Goal: Answer question/provide support: Share knowledge or assist other users

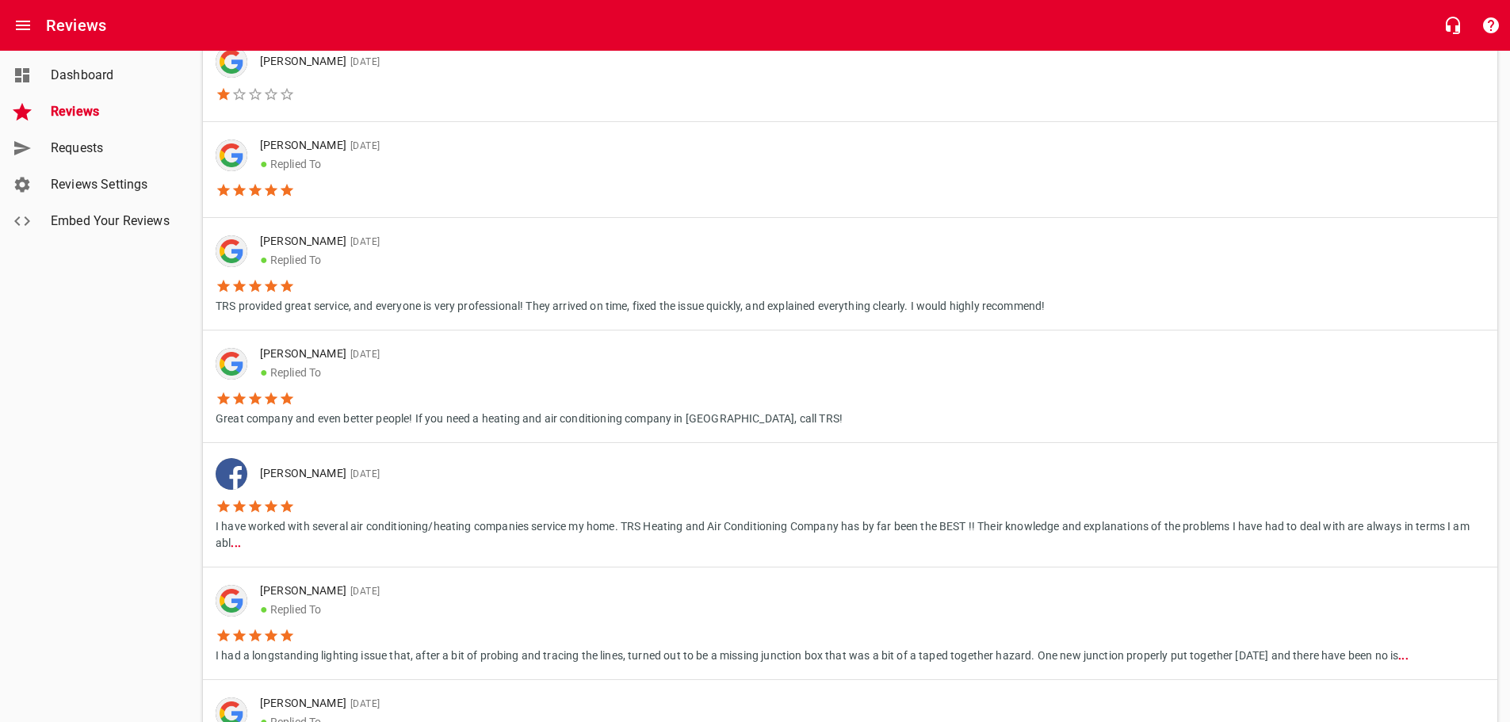
scroll to position [238, 0]
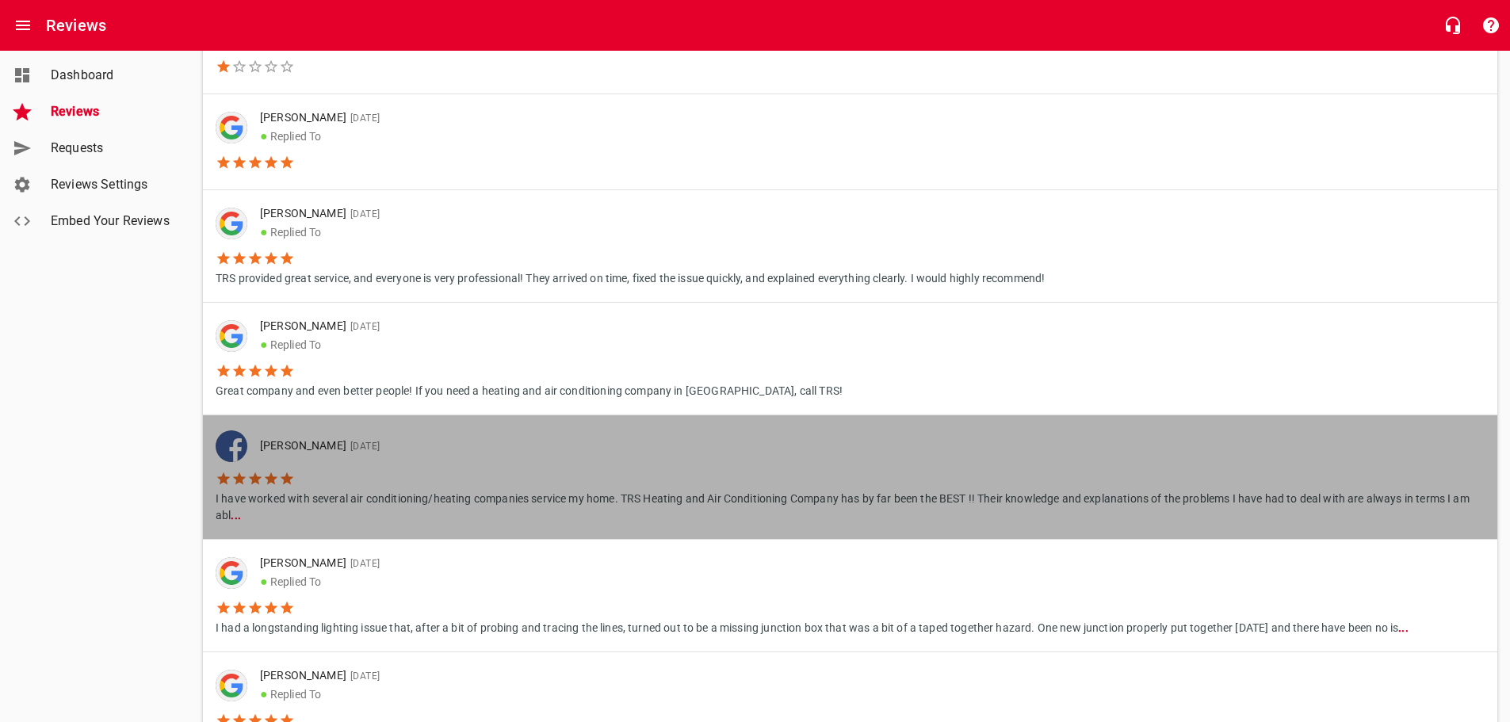
click at [954, 466] on li "I have worked with several air conditioning/heating companies service my home. …" at bounding box center [850, 493] width 1269 height 62
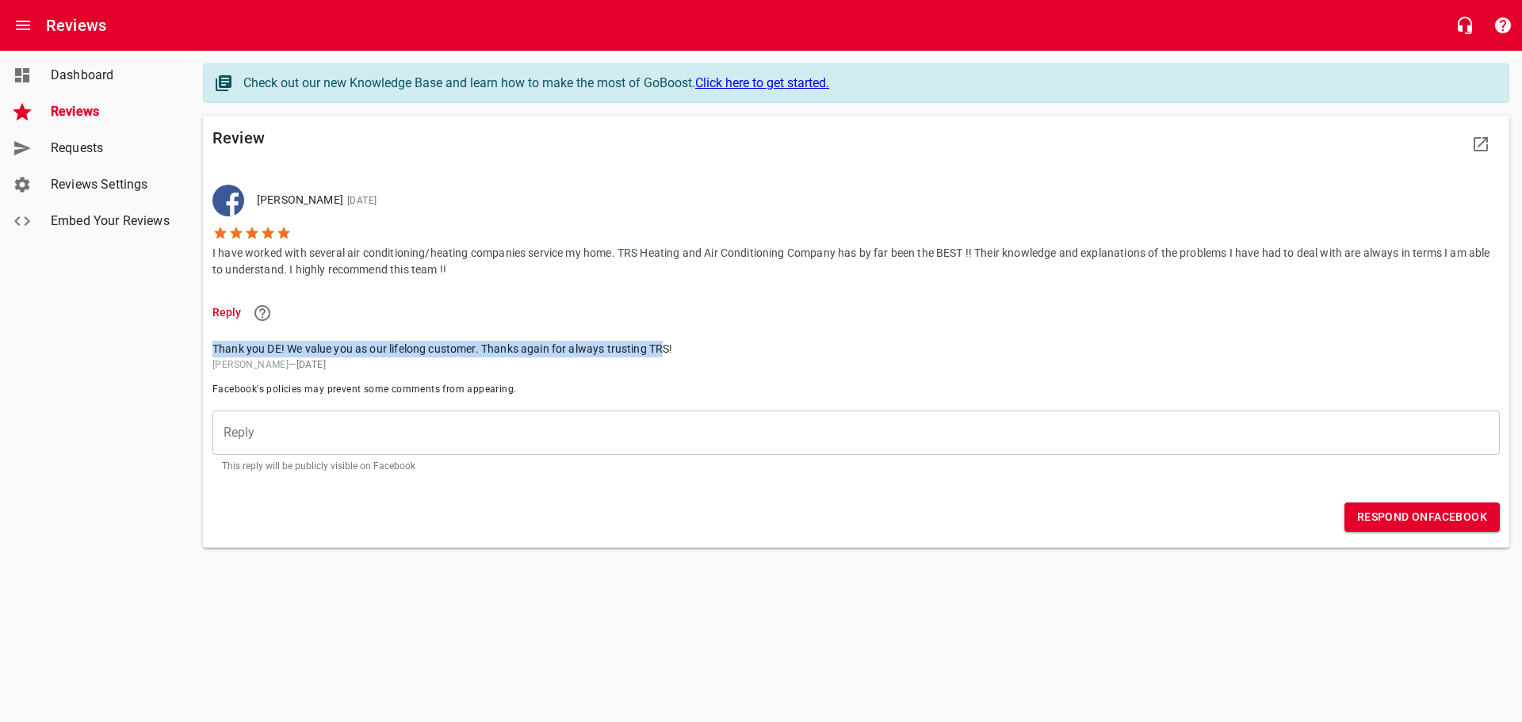
drag, startPoint x: 213, startPoint y: 347, endPoint x: 663, endPoint y: 349, distance: 450.2
click at [663, 349] on span "Thank you DE! We value you as our lifelong customer. Thanks again for always tr…" at bounding box center [849, 349] width 1274 height 17
drag, startPoint x: 678, startPoint y: 350, endPoint x: 678, endPoint y: 342, distance: 8.0
click at [678, 349] on span "Thank you DE! We value you as our lifelong customer. Thanks again for always tr…" at bounding box center [849, 349] width 1274 height 17
drag, startPoint x: 678, startPoint y: 342, endPoint x: 199, endPoint y: 347, distance: 479.5
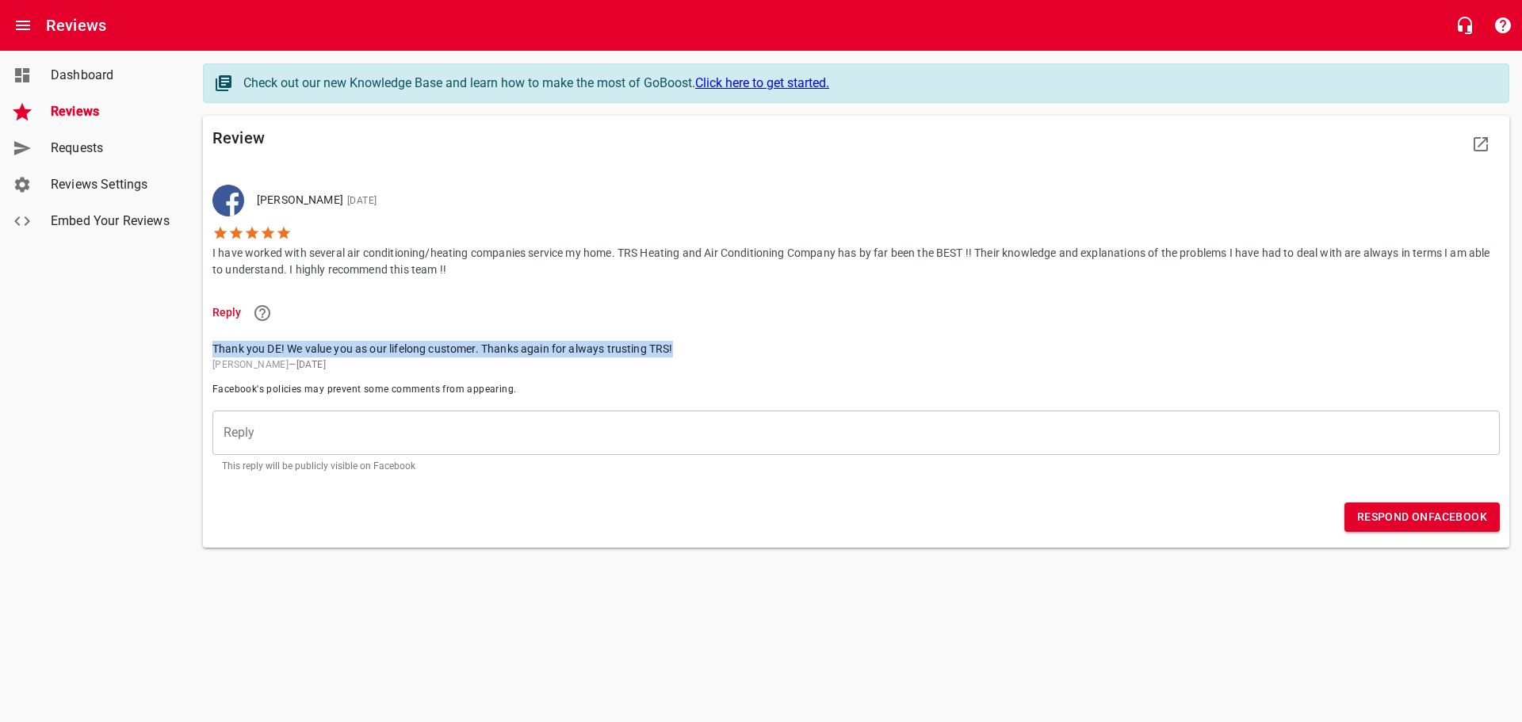
click at [199, 347] on main "Check out our new Knowledge Base and learn how to make the most of GoBoost. Cli…" at bounding box center [855, 315] width 1331 height 529
copy span "Thank you DE! We value you as our lifelong customer. Thanks again for always tr…"
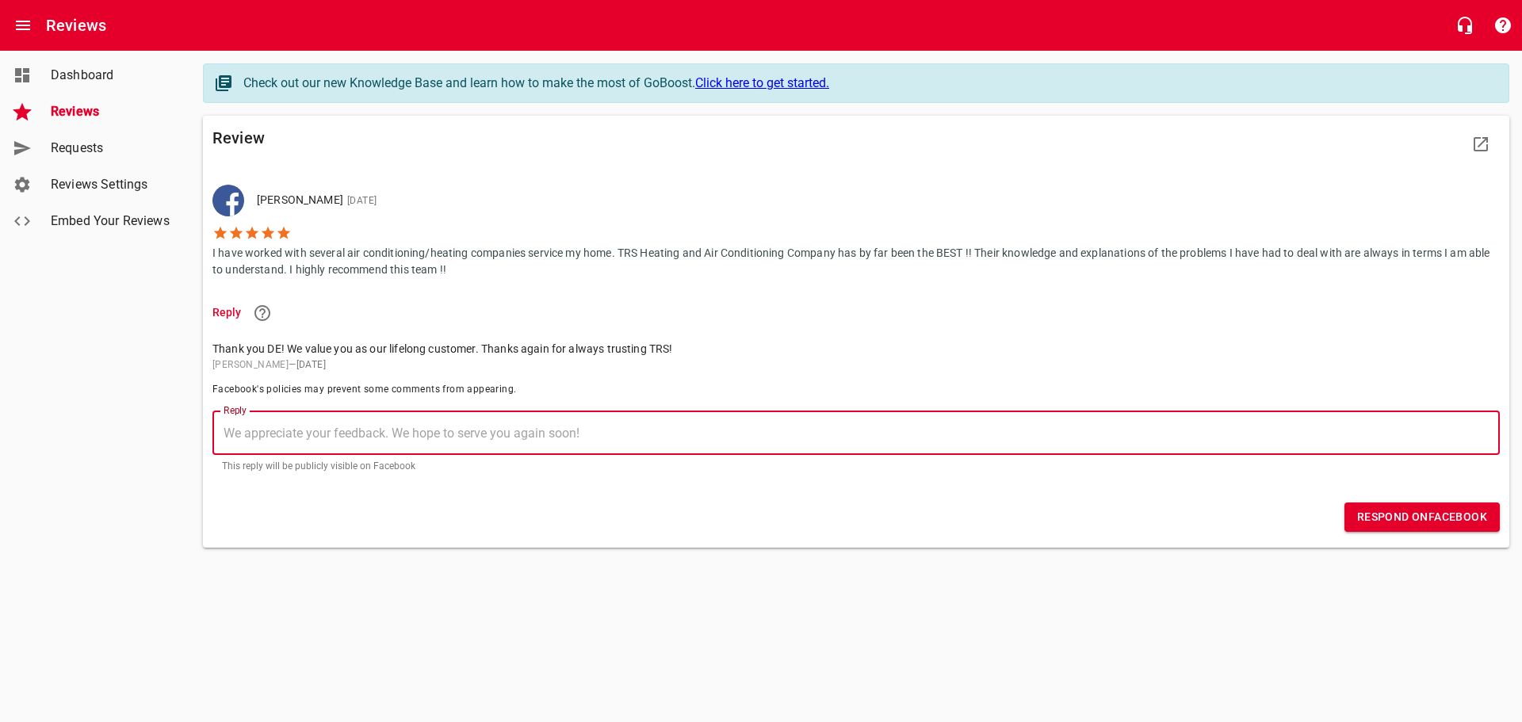
paste textarea "Thank you DE! We value you as our lifelong customer. Thanks again for always tr…"
type textarea "Thank you DE! We value you as our lifelong customer. Thanks again for always tr…"
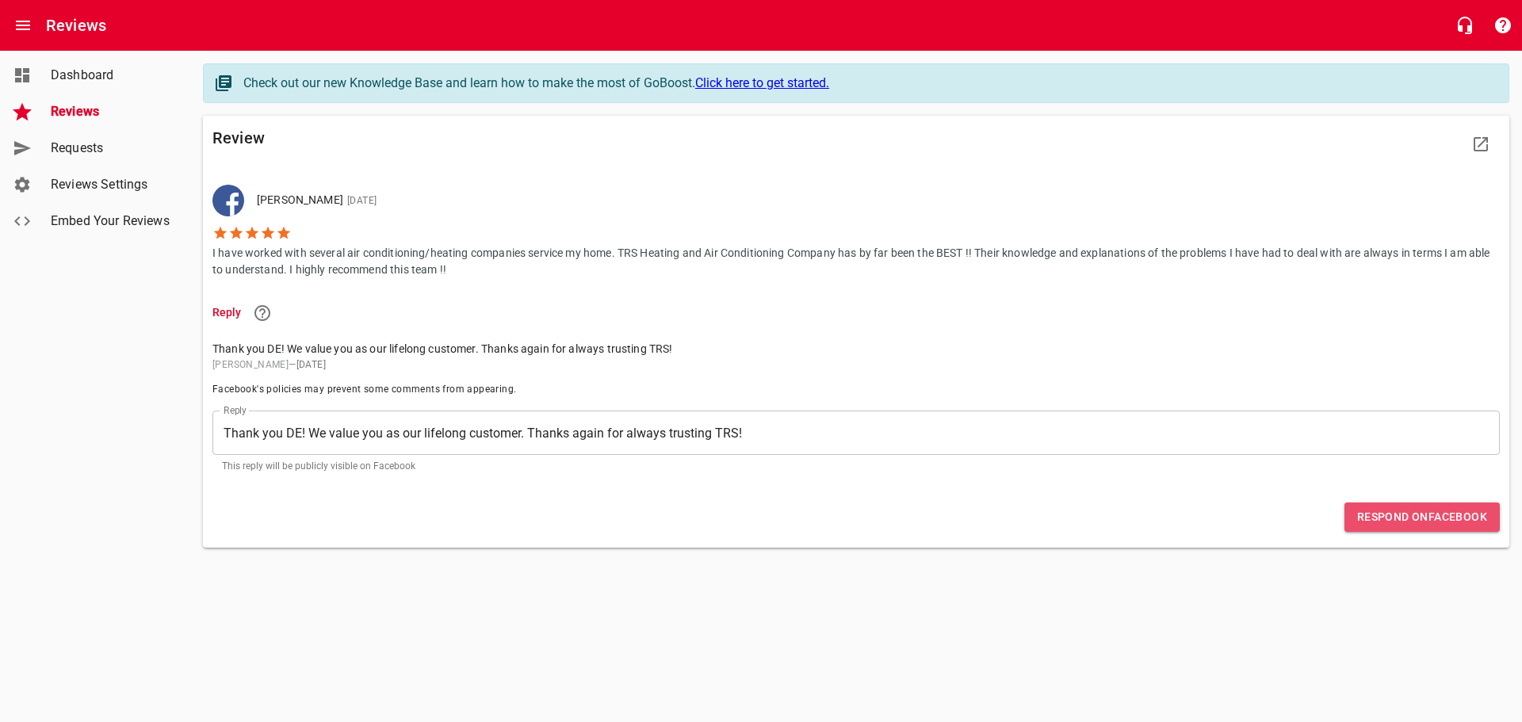
click at [1367, 517] on span "Respond on Facebook" at bounding box center [1422, 517] width 130 height 20
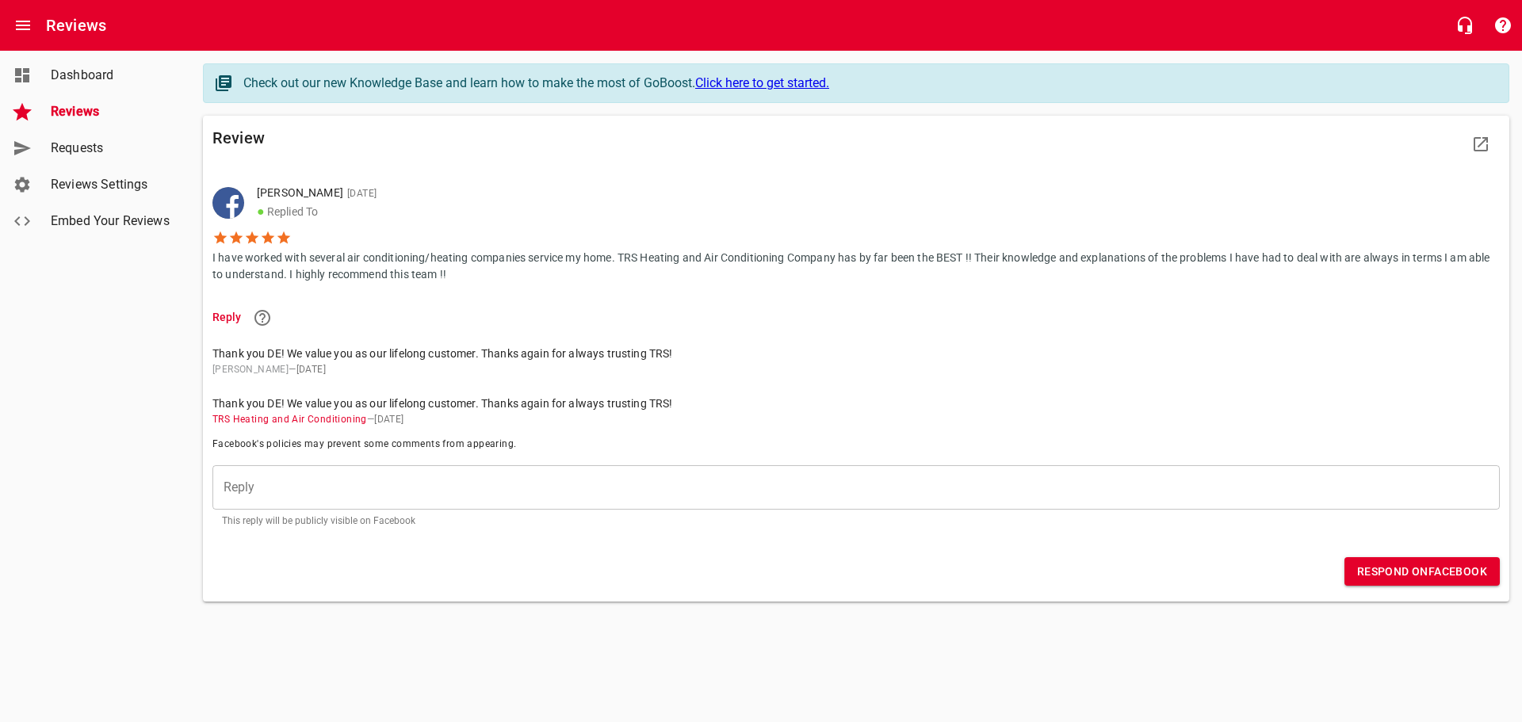
click at [86, 117] on span "Reviews" at bounding box center [111, 111] width 120 height 19
